Goal: Information Seeking & Learning: Learn about a topic

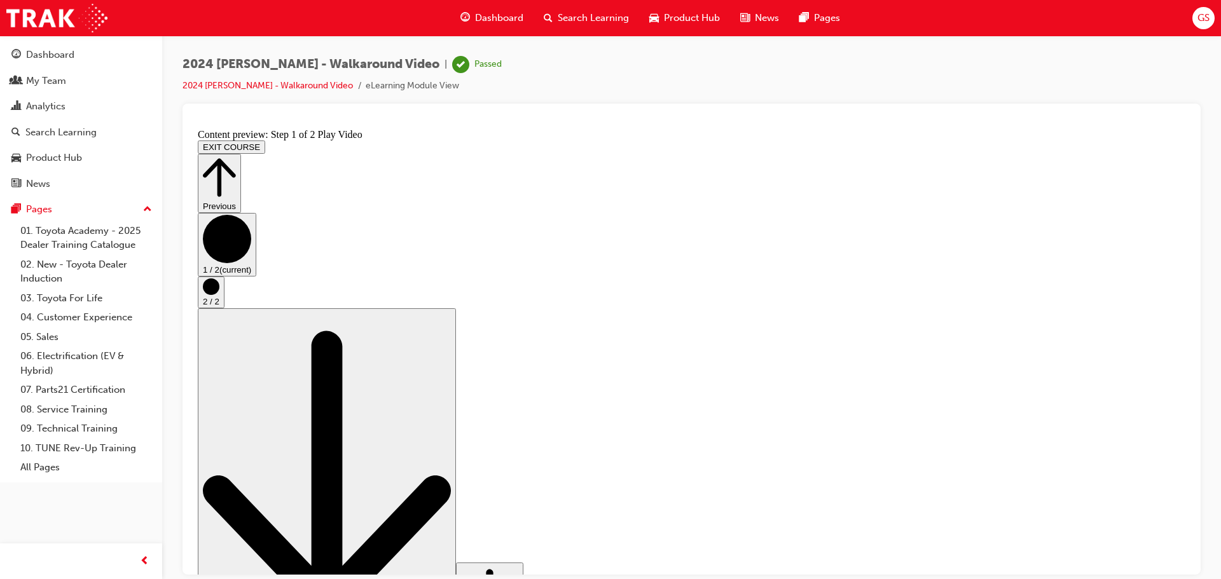
click at [265, 140] on button "EXIT COURSE" at bounding box center [231, 146] width 67 height 13
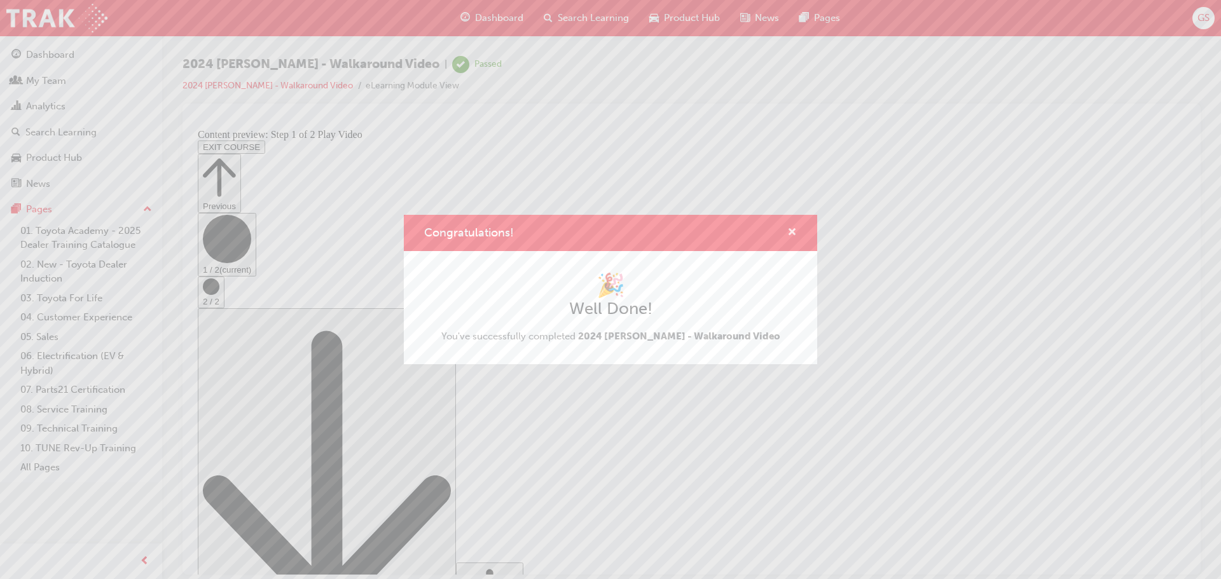
click at [794, 229] on span "cross-icon" at bounding box center [792, 233] width 10 height 11
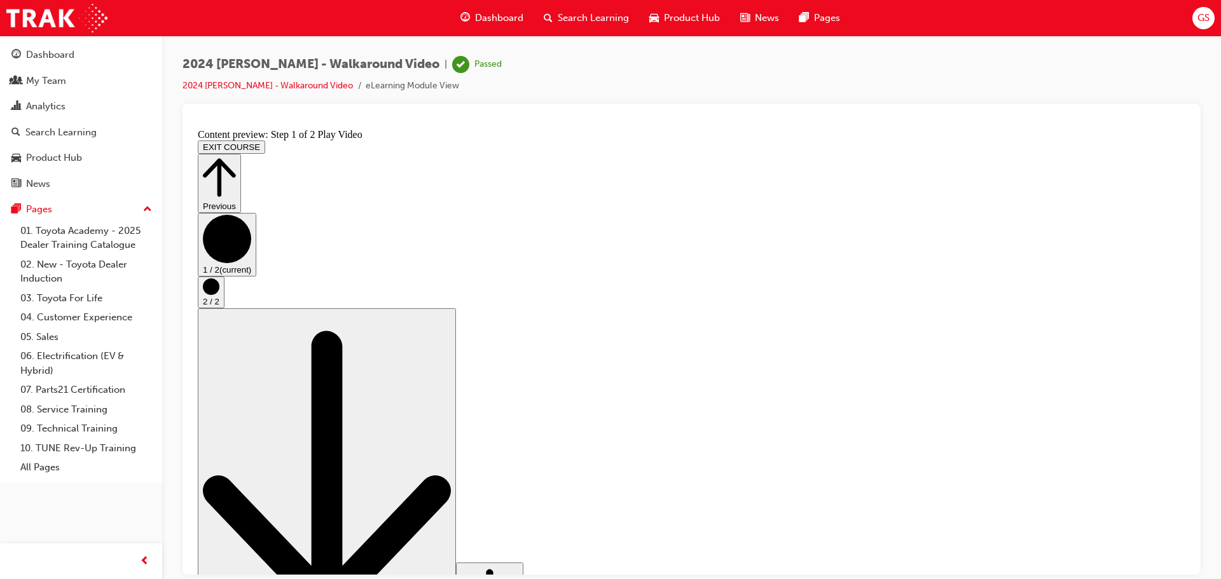
click at [570, 18] on span "Search Learning" at bounding box center [593, 18] width 71 height 15
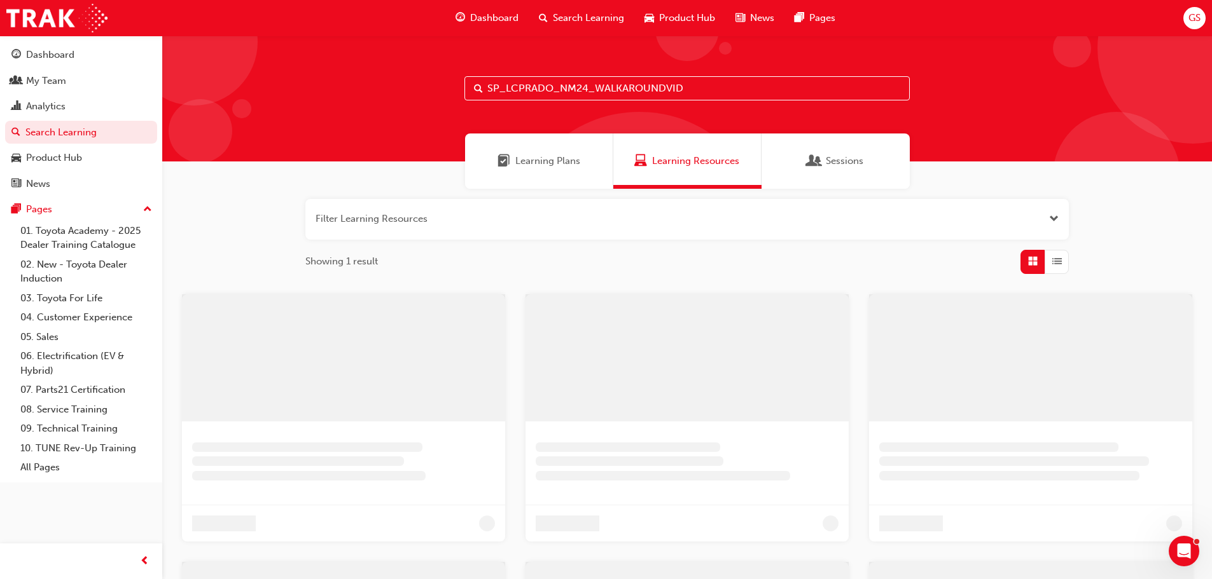
drag, startPoint x: 711, startPoint y: 89, endPoint x: 253, endPoint y: 57, distance: 459.1
click at [282, 59] on div "SP_LCPRADO_NM24_WALKAROUNDVID" at bounding box center [687, 99] width 1050 height 126
paste input "RAV4_NM26_EL01"
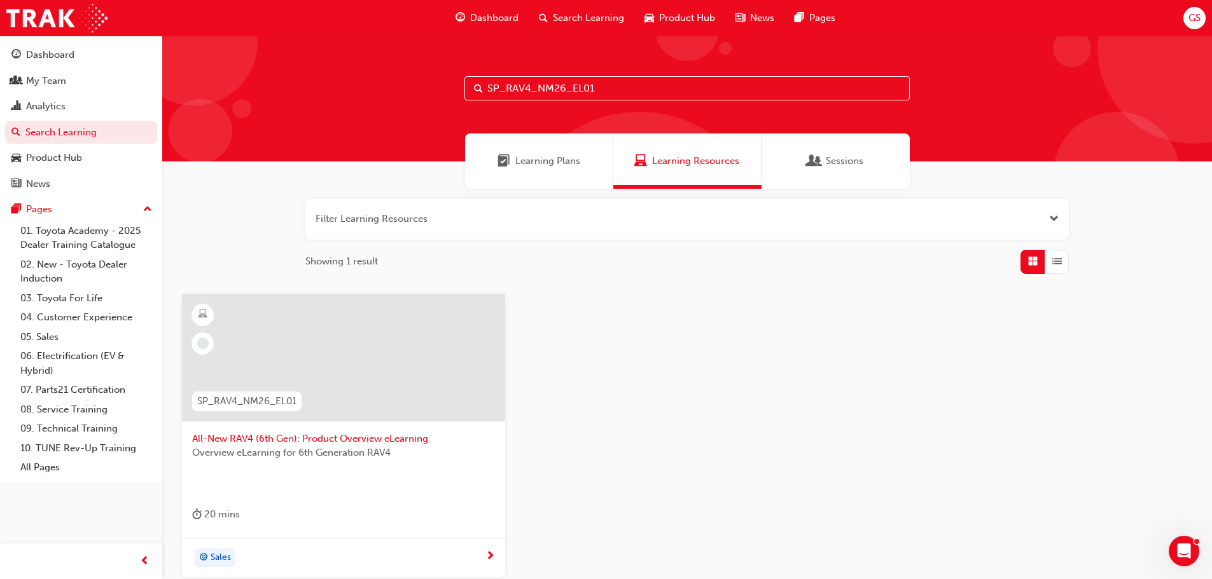
type input "SP_RAV4_NM26_EL01"
click at [311, 440] on span "All-New RAV4 (6th Gen): Product Overview eLearning" at bounding box center [343, 439] width 303 height 15
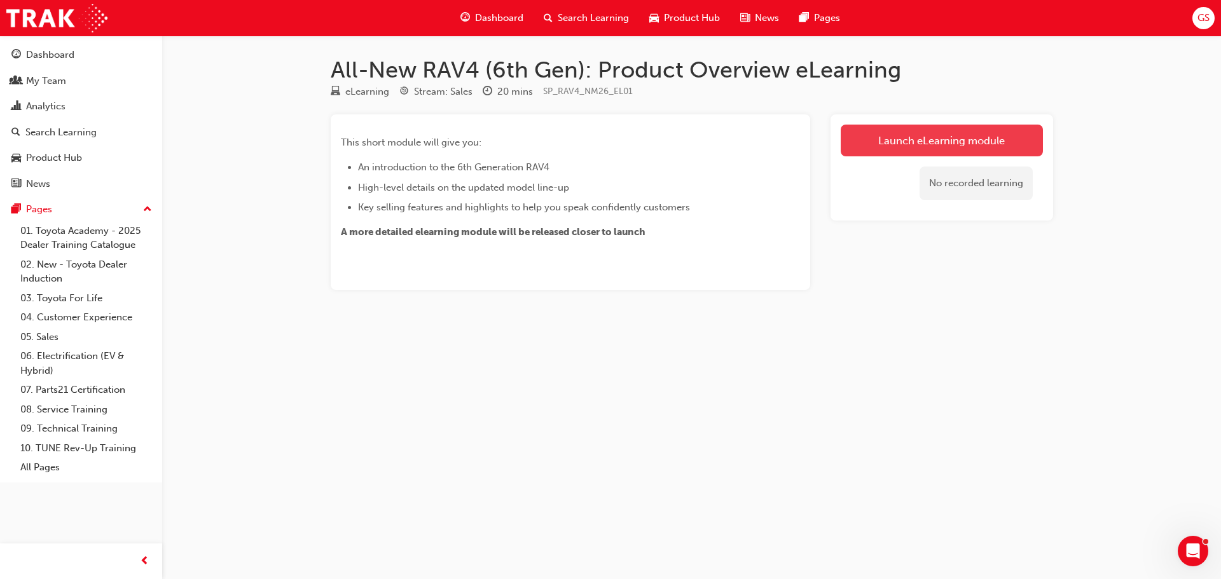
click at [918, 143] on link "Launch eLearning module" at bounding box center [942, 141] width 202 height 32
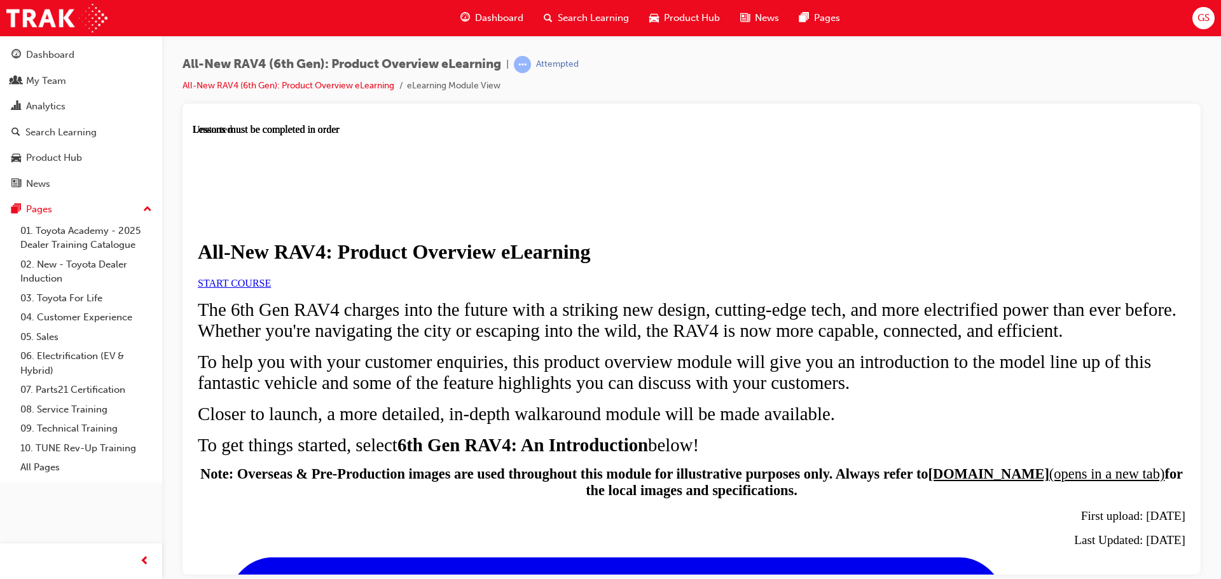
click at [271, 288] on link "START COURSE" at bounding box center [234, 282] width 73 height 11
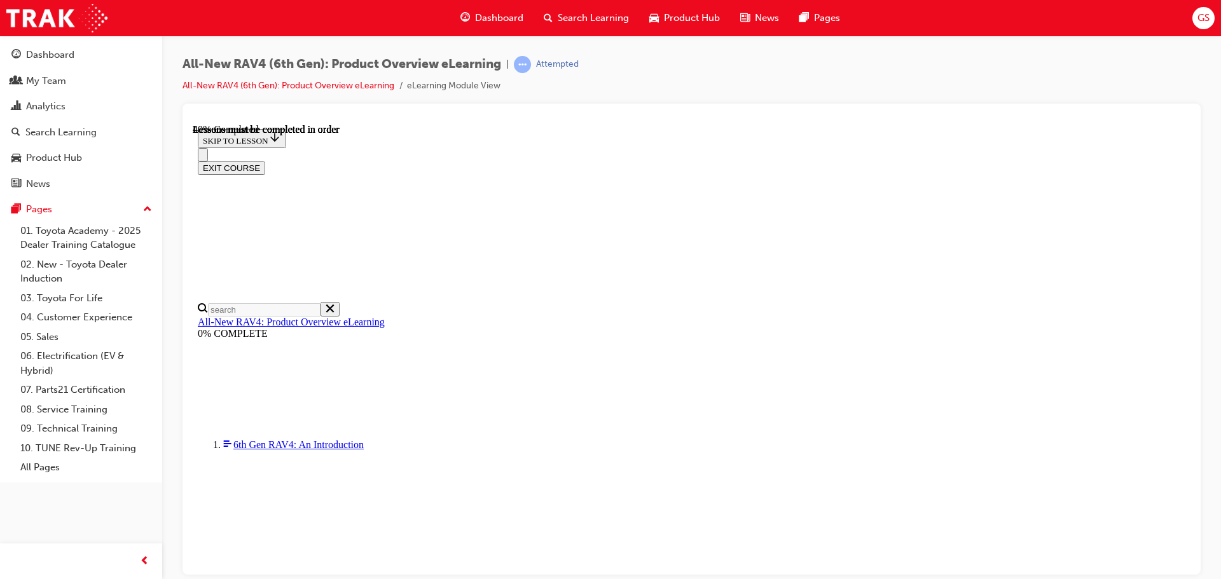
scroll to position [1253, 0]
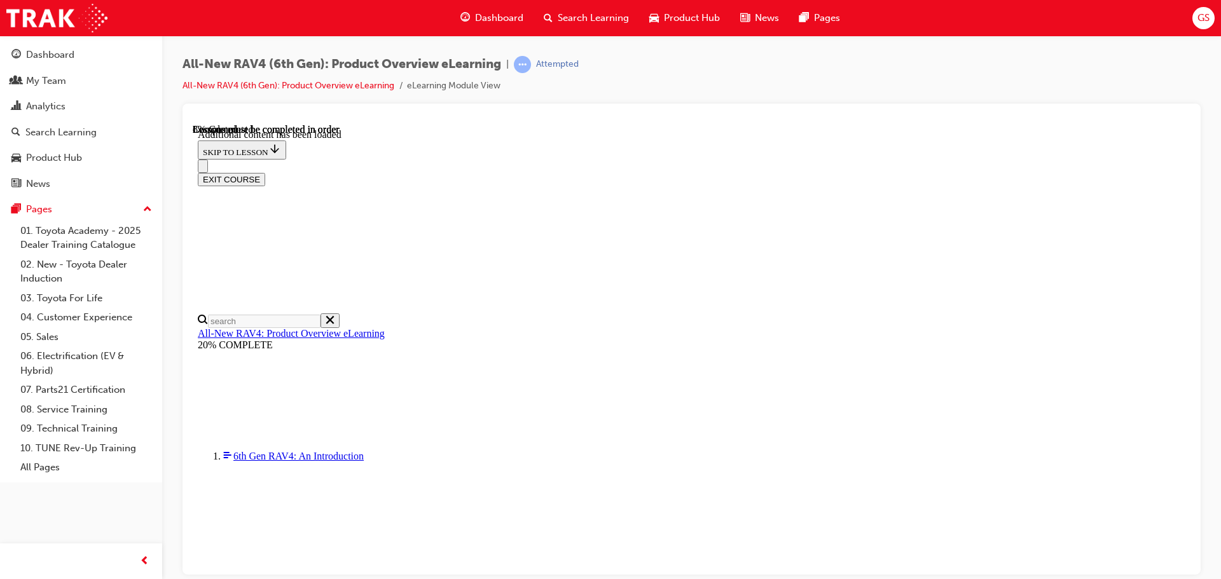
scroll to position [44, 0]
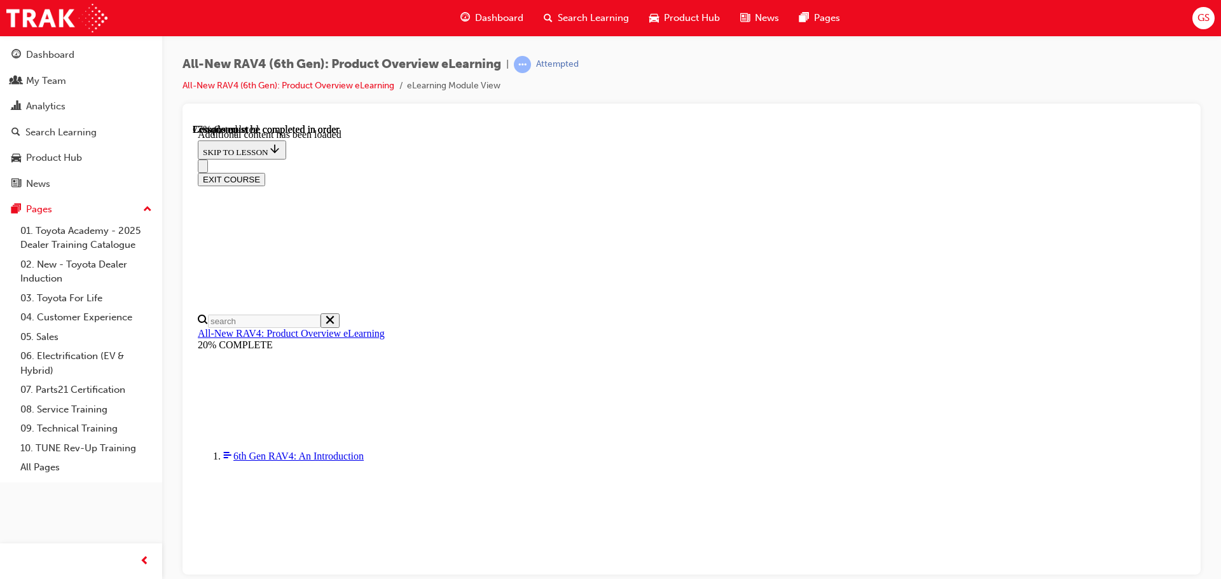
scroll to position [1847, 0]
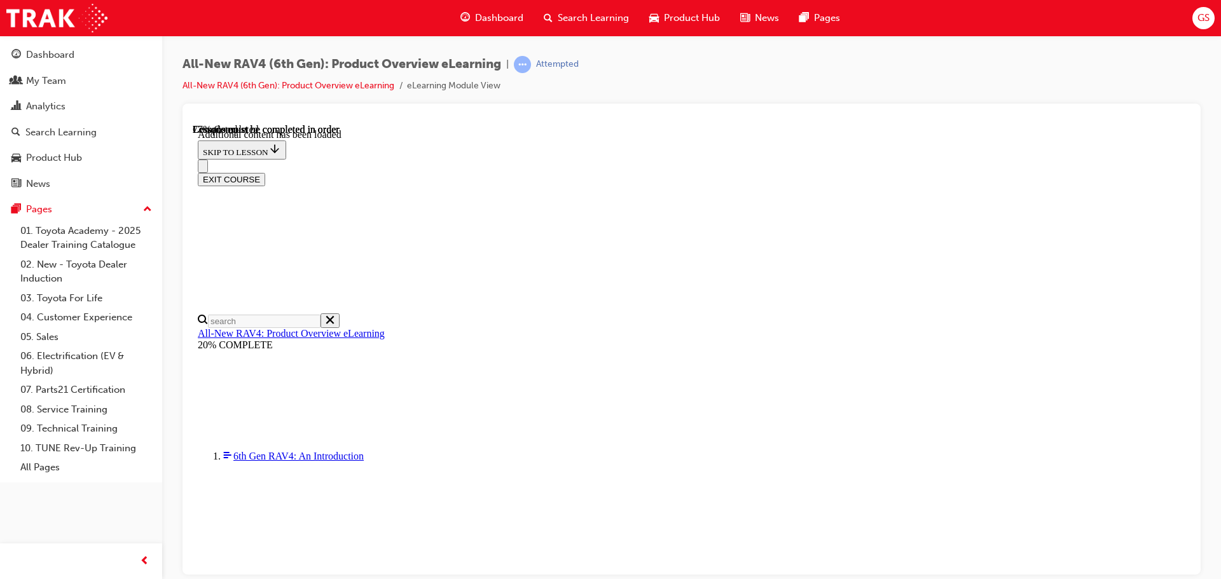
scroll to position [0, 184]
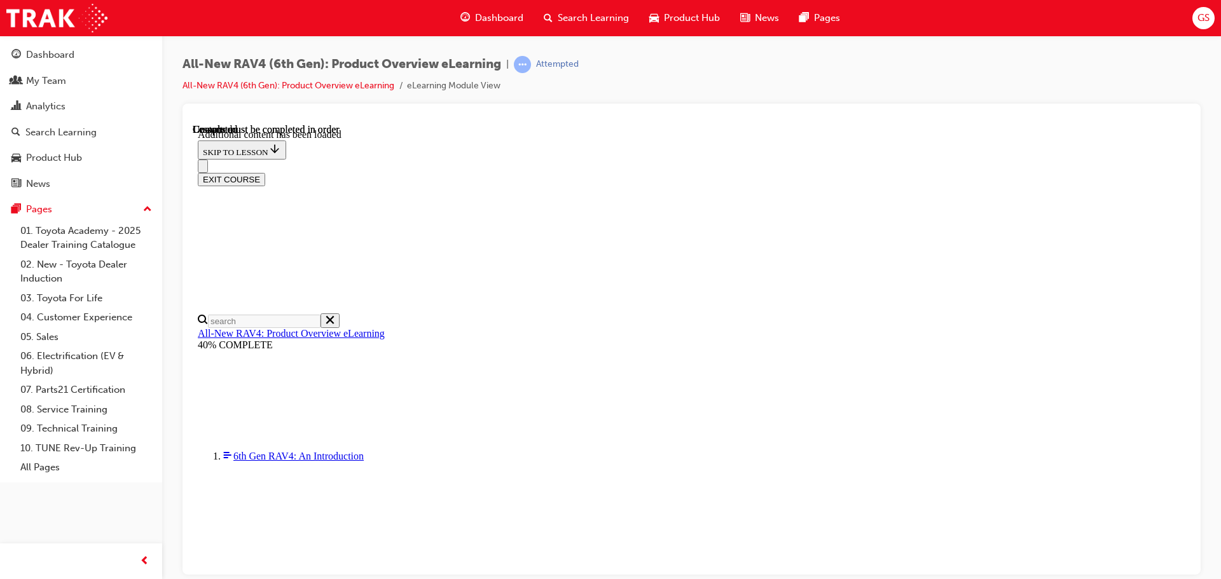
scroll to position [2338, 0]
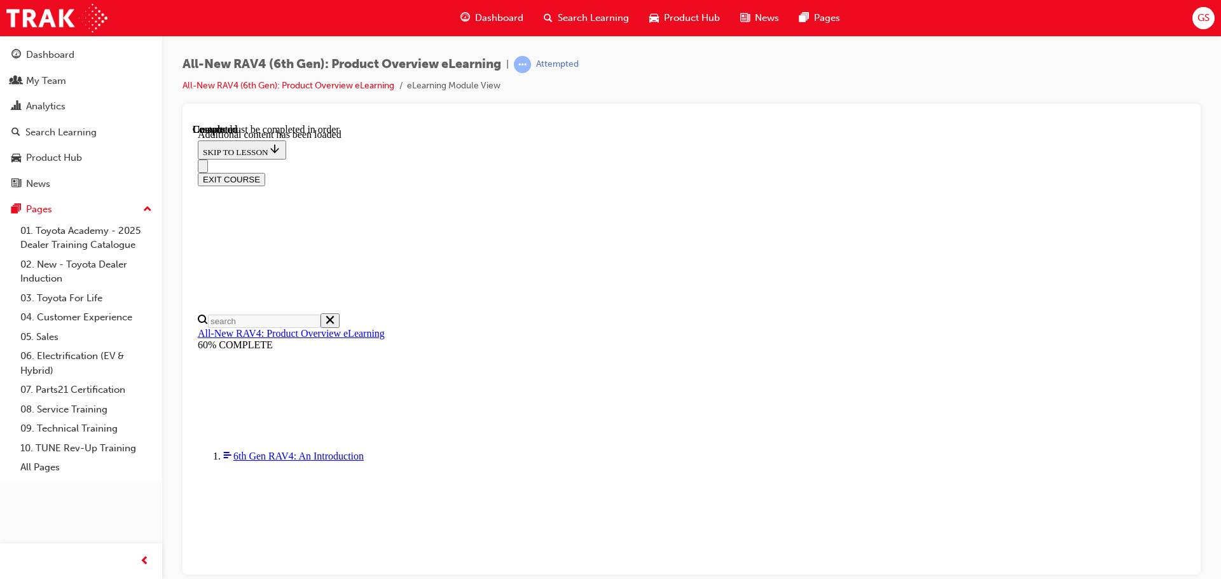
radio input "true"
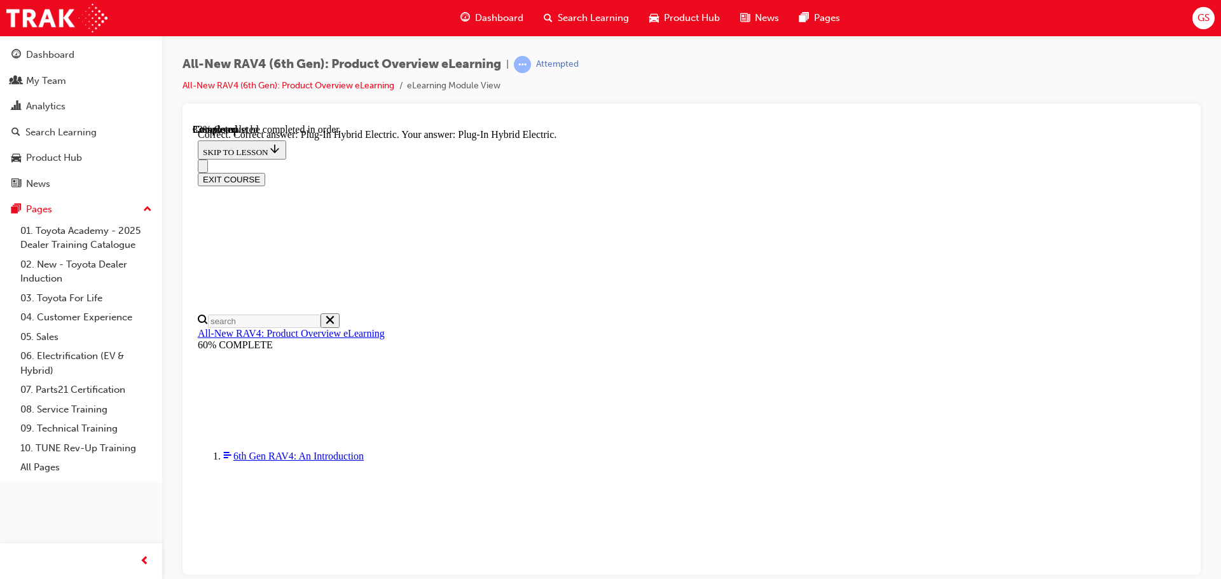
scroll to position [382, 0]
radio input "true"
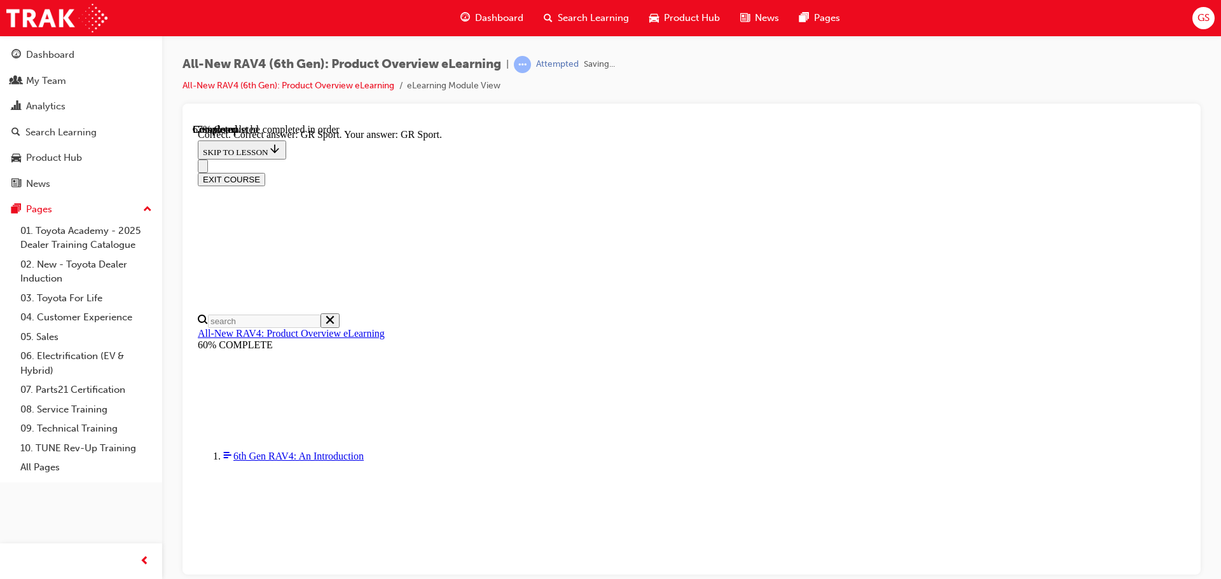
scroll to position [496, 0]
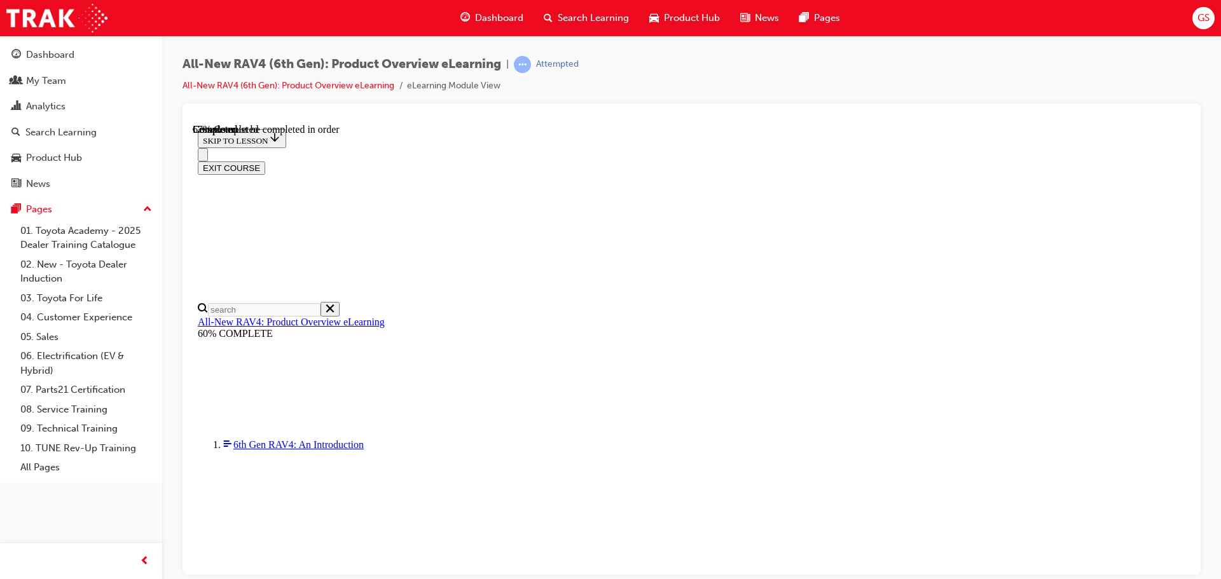
scroll to position [318, 0]
checkbox input "true"
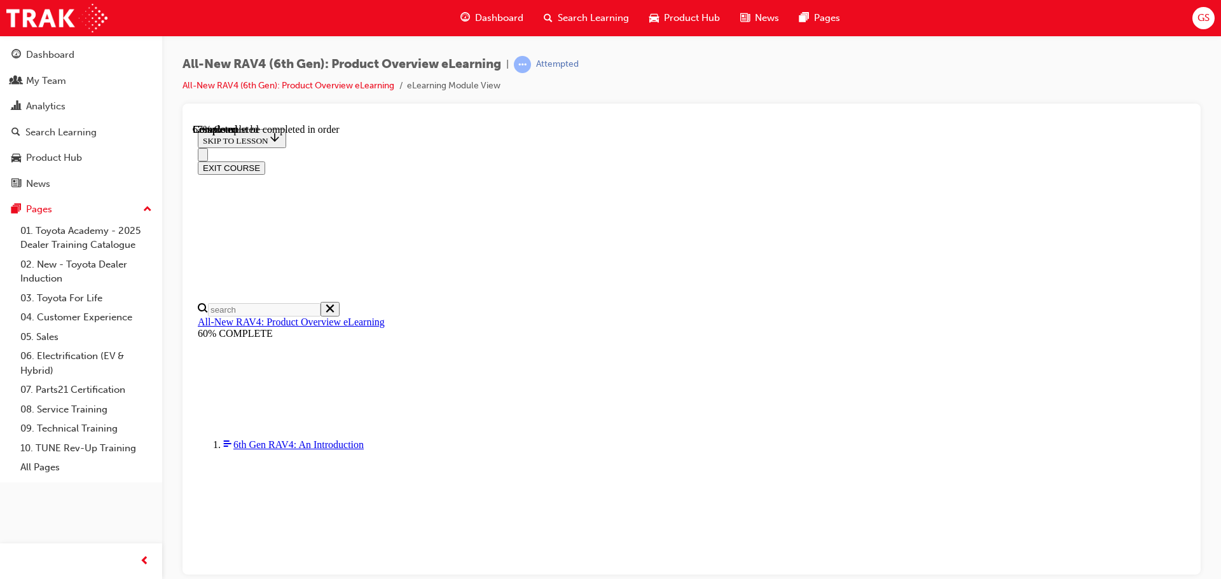
checkbox input "true"
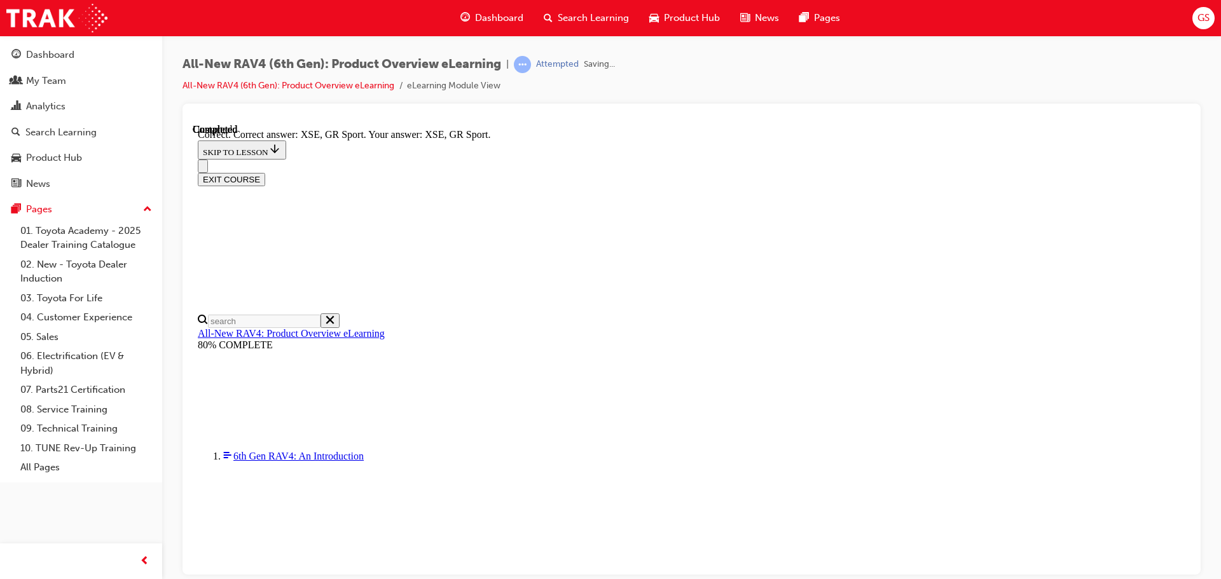
scroll to position [499, 0]
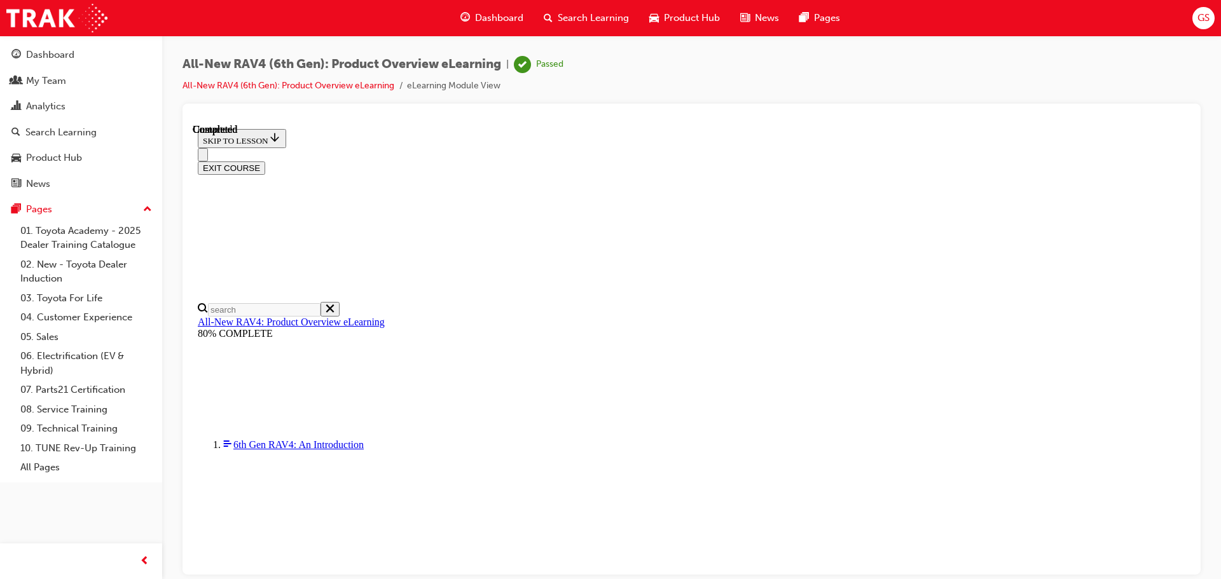
scroll to position [249, 0]
click at [265, 161] on button "EXIT COURSE" at bounding box center [231, 167] width 67 height 13
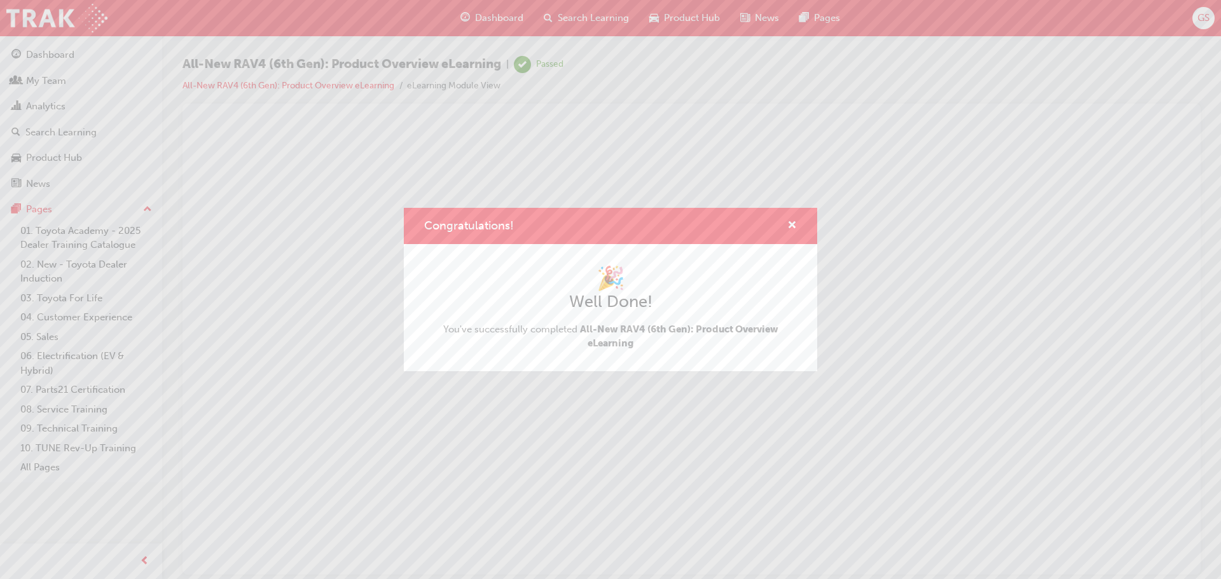
scroll to position [0, 0]
